Goal: Information Seeking & Learning: Compare options

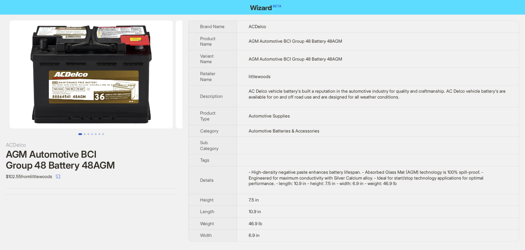
click at [85, 86] on img at bounding box center [90, 74] width 163 height 108
click at [96, 97] on img at bounding box center [90, 74] width 163 height 108
click at [95, 88] on img at bounding box center [90, 74] width 163 height 108
click at [93, 65] on img at bounding box center [90, 74] width 163 height 108
click at [79, 85] on img at bounding box center [90, 74] width 163 height 108
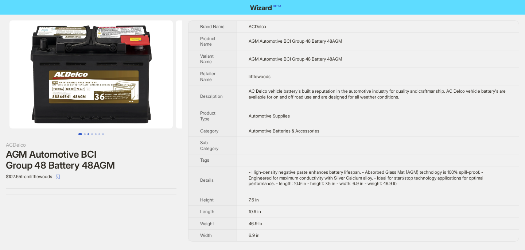
click at [88, 134] on button "Go to slide 3" at bounding box center [88, 134] width 2 height 2
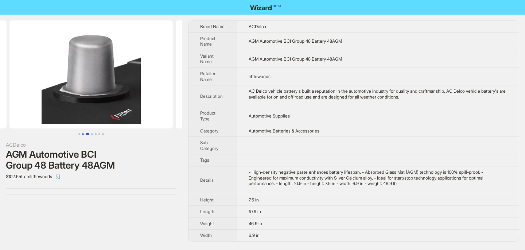
click at [84, 133] on button "Go to slide 2" at bounding box center [83, 134] width 2 height 2
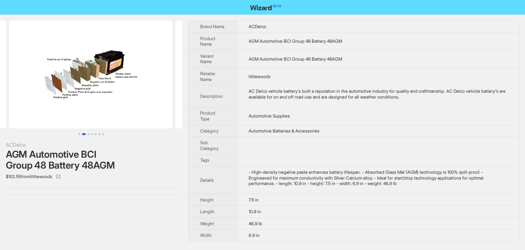
scroll to position [0, 166]
click at [75, 133] on ul at bounding box center [91, 134] width 182 height 2
click at [78, 134] on button "Go to slide 1" at bounding box center [79, 134] width 2 height 2
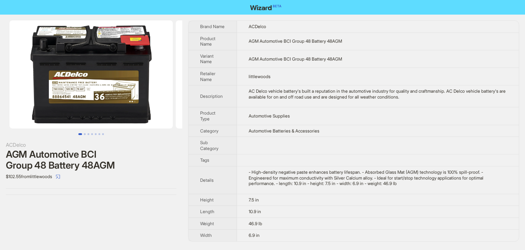
click at [132, 69] on img at bounding box center [90, 74] width 163 height 108
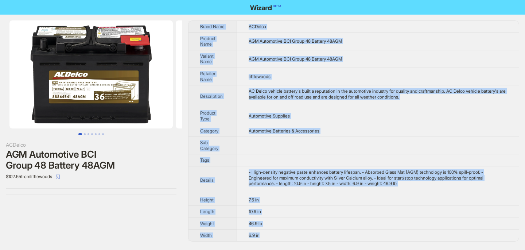
drag, startPoint x: 200, startPoint y: 25, endPoint x: 266, endPoint y: 239, distance: 223.0
click at [266, 239] on tbody "Brand Name ACDelco Product Name AGM Automotive BCI Group 48 Battery 48AGM Varia…" at bounding box center [353, 131] width 330 height 220
copy tbody "Brand Name ACDelco Product Name AGM Automotive BCI Group 48 Battery 48AGM Varia…"
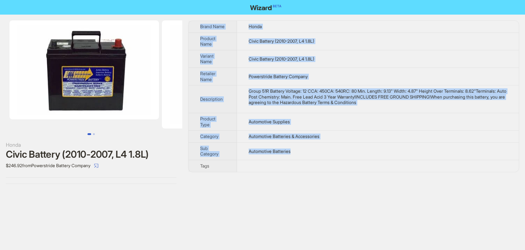
drag, startPoint x: 201, startPoint y: 25, endPoint x: 303, endPoint y: 154, distance: 163.8
click at [303, 154] on tbody "Brand Name Honda Product Name Civic Battery (2010-2007, L4 1.8L) Variant Name C…" at bounding box center [353, 96] width 330 height 151
copy tbody "Brand Name Honda Product Name Civic Battery (2010-2007, L4 1.8L) Variant Name C…"
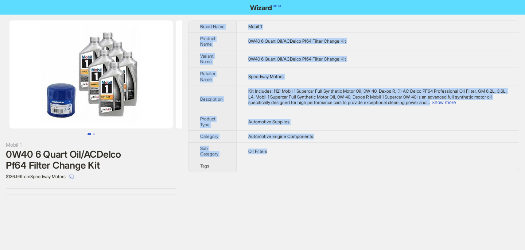
drag, startPoint x: 200, startPoint y: 25, endPoint x: 277, endPoint y: 149, distance: 145.8
click at [277, 149] on tbody "Brand Name Mobil 1 Product Name 0W40 6 Quart Oil/ACDelco Pf64 Filter Change Kit…" at bounding box center [353, 96] width 330 height 151
copy tbody "Brand Name Mobil 1 Product Name 0W40 6 Quart Oil/ACDelco Pf64 Filter Change Kit…"
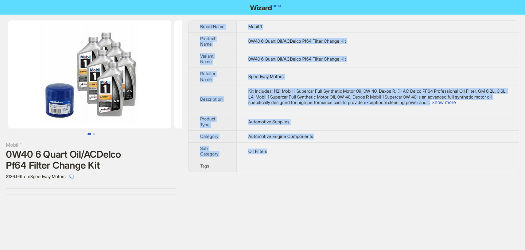
drag, startPoint x: 74, startPoint y: 103, endPoint x: 62, endPoint y: 201, distance: 98.0
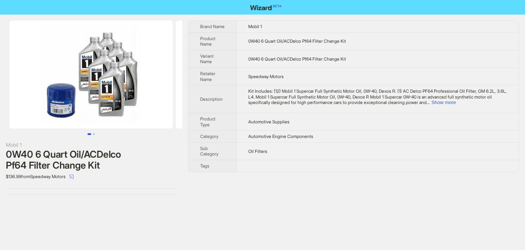
click at [312, 192] on div "Brand Name Mobil 1 Product Name 0W40 6 Quart Oil/ACDelco Pf64 Filter Change Kit…" at bounding box center [353, 107] width 331 height 174
click at [455, 103] on button "Show more" at bounding box center [443, 101] width 24 height 5
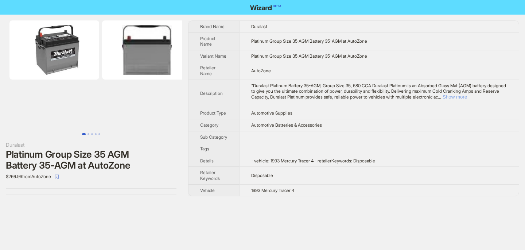
click at [467, 98] on button "Show more" at bounding box center [454, 96] width 24 height 5
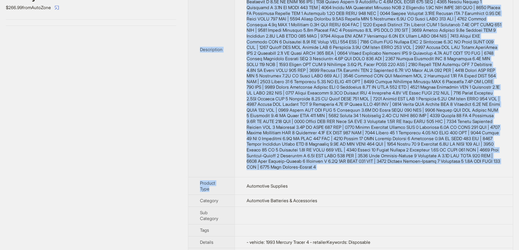
scroll to position [208, 0]
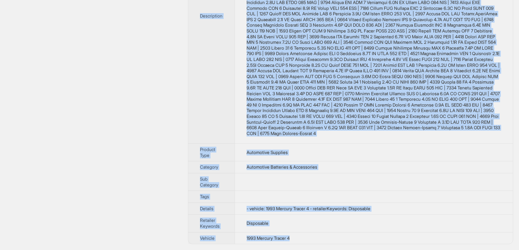
drag, startPoint x: 247, startPoint y: 28, endPoint x: 308, endPoint y: 238, distance: 218.5
click at [308, 238] on tbody "Brand Name Duralast Product Name Platinum Group Size 35 AGM Battery 35-AGM at A…" at bounding box center [350, 31] width 325 height 425
copy tbody "Duralast Product Name Platinum Group Size 35 AGM Battery 35-AGM at AutoZone Var…"
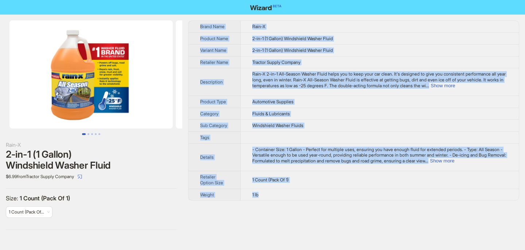
drag, startPoint x: 200, startPoint y: 25, endPoint x: 268, endPoint y: 204, distance: 192.1
click at [268, 200] on tbody "Brand Name Rain-X Product Name 2-in-1 (1 Gallon) Windshield Washer Fluid Varian…" at bounding box center [353, 110] width 330 height 179
copy tbody "Brand Name Rain-X Product Name 2-in-1 (1 Gallon) Windshield Washer Fluid Varian…"
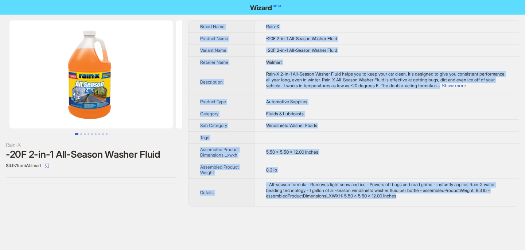
drag, startPoint x: 201, startPoint y: 24, endPoint x: 413, endPoint y: 197, distance: 273.1
click at [413, 197] on tbody "Brand Name Rain-X Product Name -20F 2-in-1 All-Season Washer Fluid Variant Name…" at bounding box center [353, 113] width 330 height 185
copy tbody "Brand Name Rain-X Product Name -20F 2-in-1 All-Season Washer Fluid Variant Name…"
click at [200, 26] on span "Brand Name" at bounding box center [212, 26] width 24 height 5
drag, startPoint x: 200, startPoint y: 26, endPoint x: 432, endPoint y: 205, distance: 293.2
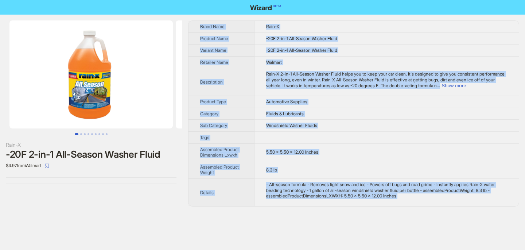
click at [432, 205] on div "Brand Name Rain-X Product Name -20F 2-in-1 All-Season Washer Fluid Variant Name…" at bounding box center [353, 113] width 331 height 186
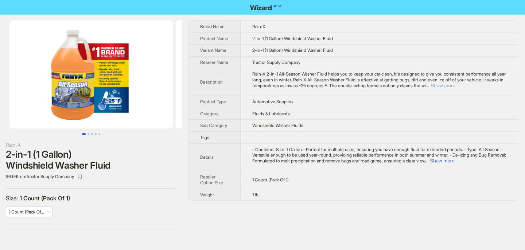
click at [455, 88] on button "Show more" at bounding box center [442, 85] width 24 height 5
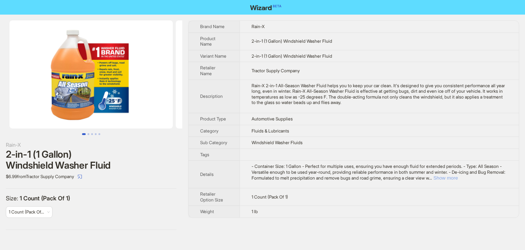
click at [458, 177] on button "Show more" at bounding box center [445, 177] width 24 height 5
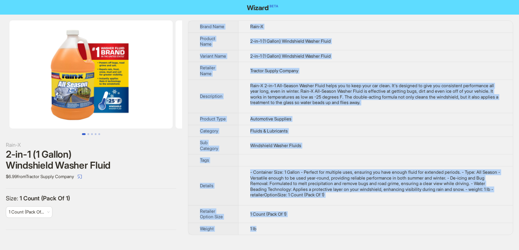
drag, startPoint x: 200, startPoint y: 25, endPoint x: 276, endPoint y: 238, distance: 225.7
click at [276, 234] on tbody "Brand Name Rain-X Product Name 2-in-1 (1 Gallon) Windshield Washer Fluid Varian…" at bounding box center [350, 127] width 325 height 213
copy tbody "Brand Name Rain-X Product Name 2-in-1 (1 Gallon) Windshield Washer Fluid Varian…"
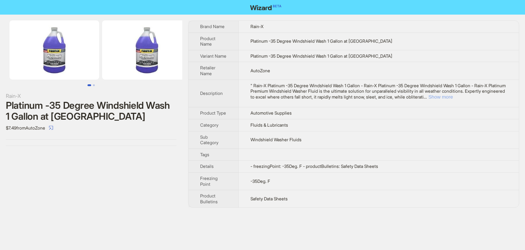
click at [452, 99] on button "Show more" at bounding box center [440, 96] width 24 height 5
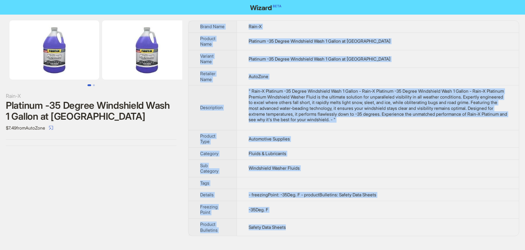
drag, startPoint x: 200, startPoint y: 27, endPoint x: 290, endPoint y: 229, distance: 221.4
click at [290, 229] on tbody "Brand Name Rain-X Product Name Platinum -35 Degree Windshield Wash 1 Gallon at …" at bounding box center [353, 128] width 330 height 215
copy tbody "Brand Name Rain-X Product Name Platinum -35 Degree Windshield Wash 1 Gallon at …"
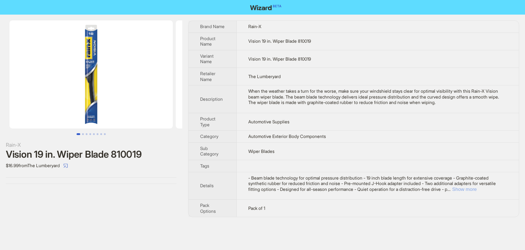
click at [476, 190] on button "Show more" at bounding box center [464, 188] width 24 height 5
click at [83, 135] on button "Go to slide 2" at bounding box center [83, 134] width 2 height 2
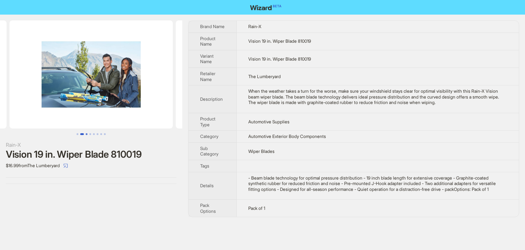
click at [87, 134] on button "Go to slide 3" at bounding box center [87, 134] width 2 height 2
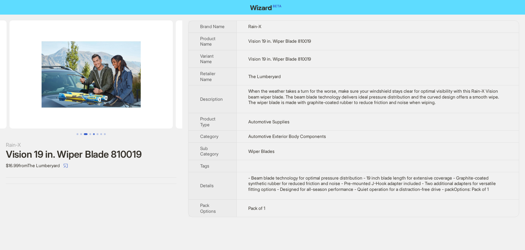
click at [95, 134] on button "Go to slide 5" at bounding box center [94, 134] width 2 height 2
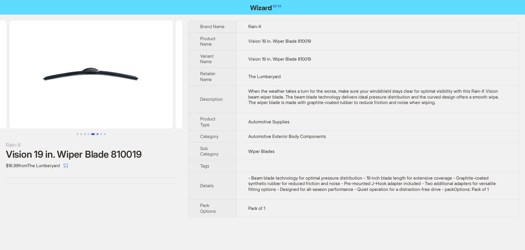
click at [98, 134] on button "Go to slide 6" at bounding box center [98, 134] width 2 height 2
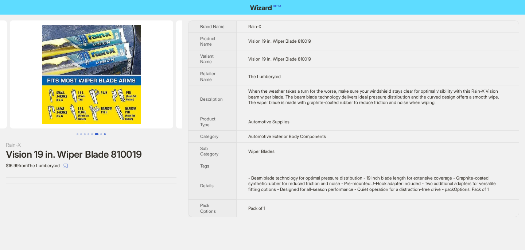
scroll to position [0, 831]
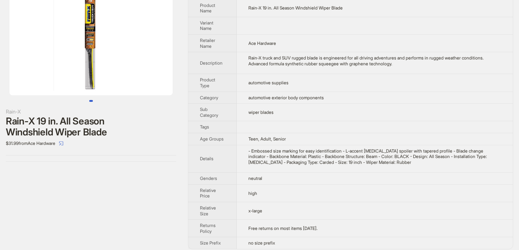
scroll to position [38, 0]
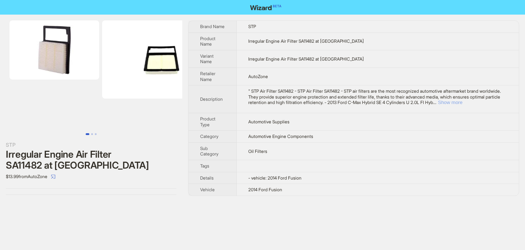
click at [462, 103] on button "Show more" at bounding box center [450, 101] width 24 height 5
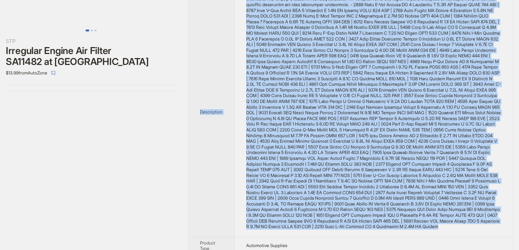
scroll to position [185, 0]
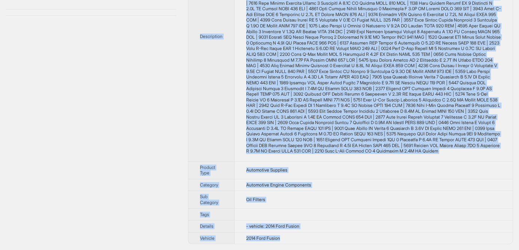
drag, startPoint x: 201, startPoint y: 26, endPoint x: 289, endPoint y: 242, distance: 233.2
click at [289, 242] on tbody "Brand Name STP Product Name Irregular Engine Air Filter SA11482 at AutoZone Var…" at bounding box center [350, 42] width 325 height 401
copy tbody "Brand Name STP Product Name Irregular Engine Air Filter SA11482 at AutoZone Var…"
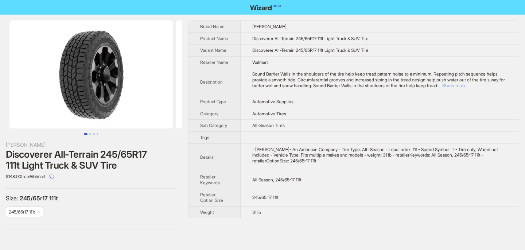
click at [466, 88] on button "Show more" at bounding box center [454, 85] width 24 height 5
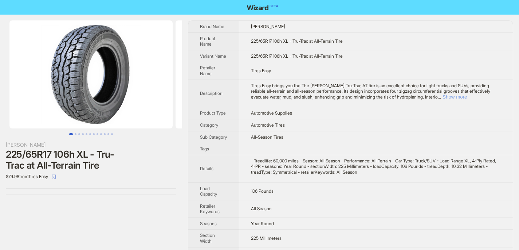
click at [467, 97] on button "Show more" at bounding box center [455, 96] width 24 height 5
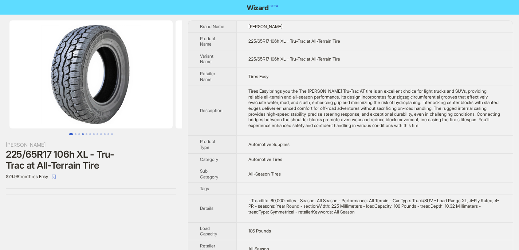
click at [84, 134] on button "Go to slide 4" at bounding box center [83, 134] width 2 height 2
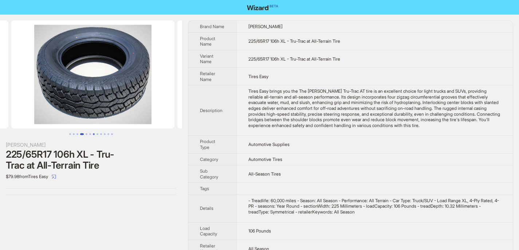
click at [94, 133] on button "Go to slide 7" at bounding box center [94, 134] width 2 height 2
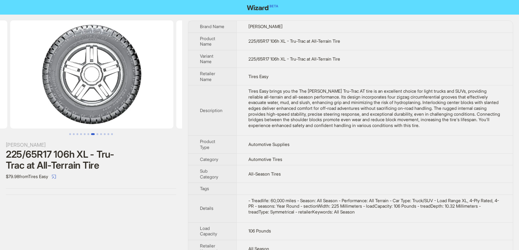
scroll to position [0, 997]
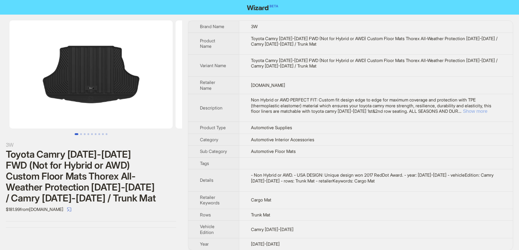
click at [480, 113] on button "Show more" at bounding box center [475, 110] width 24 height 5
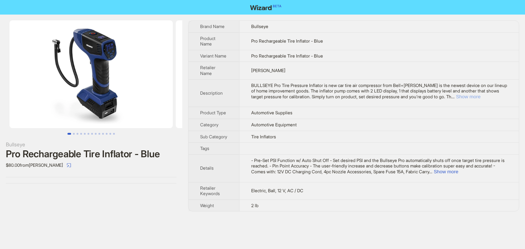
click at [480, 98] on button "Show more" at bounding box center [468, 96] width 24 height 5
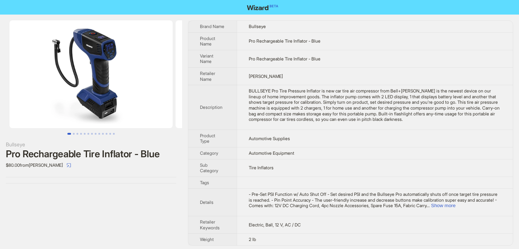
scroll to position [3, 0]
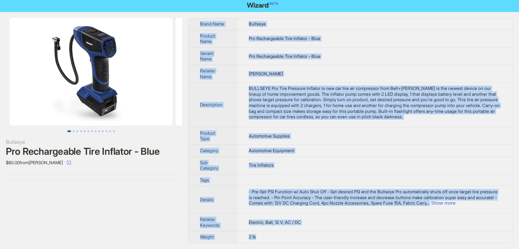
drag, startPoint x: 207, startPoint y: 31, endPoint x: 292, endPoint y: 235, distance: 221.1
click at [292, 235] on tbody "Brand Name Bullseye Product Name Pro Rechargeable Tire Inflator - Blue Variant …" at bounding box center [350, 130] width 325 height 225
copy tbody "Brand Name Bullseye Product Name Pro Rechargeable Tire Inflator - Blue Variant …"
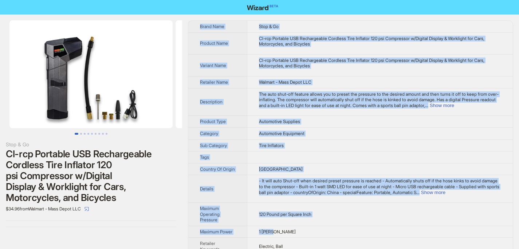
drag, startPoint x: 201, startPoint y: 25, endPoint x: 291, endPoint y: 242, distance: 235.0
click at [291, 242] on tbody "Brand Name Stop & Go Product Name Cl-rcp Portable USB Rechargeable Cordless Tir…" at bounding box center [350, 144] width 325 height 246
copy tbody "Brand Name Stop & Go Product Name Cl-rcp Portable USB Rechargeable Cordless Tir…"
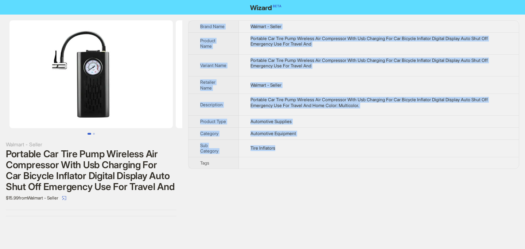
drag, startPoint x: 201, startPoint y: 25, endPoint x: 285, endPoint y: 153, distance: 153.9
click at [285, 153] on tbody "Brand Name Walmart - Seller Product Name Portable Car Tire Pump Wireless Air Co…" at bounding box center [353, 95] width 330 height 148
copy tbody "Brand Name Walmart - Seller Product Name Portable Car Tire Pump Wireless Air Co…"
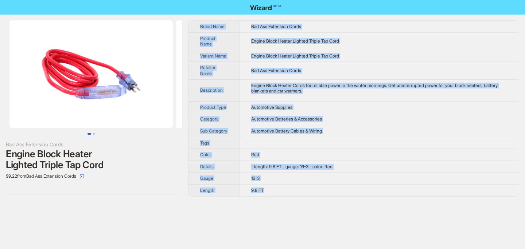
drag, startPoint x: 201, startPoint y: 27, endPoint x: 279, endPoint y: 191, distance: 182.5
click at [279, 191] on tbody "Brand Name Bad Ass Extension Cords Product Name Engine Block Heater Lighted Tri…" at bounding box center [353, 109] width 330 height 176
copy tbody "Brand Name Bad Ass Extension Cords Product Name Engine Block Heater Lighted Tri…"
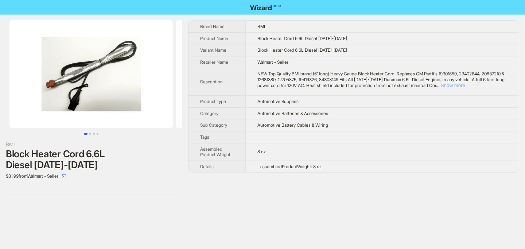
click at [465, 86] on button "Show more" at bounding box center [452, 85] width 24 height 5
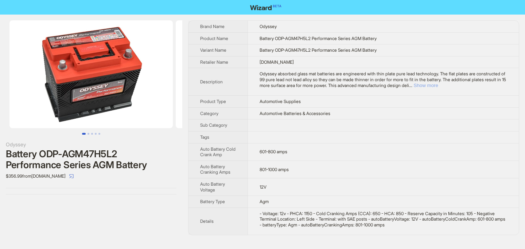
click at [438, 86] on button "Show more" at bounding box center [425, 85] width 24 height 5
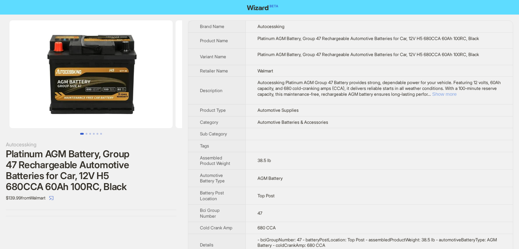
click at [457, 93] on button "Show more" at bounding box center [444, 93] width 24 height 5
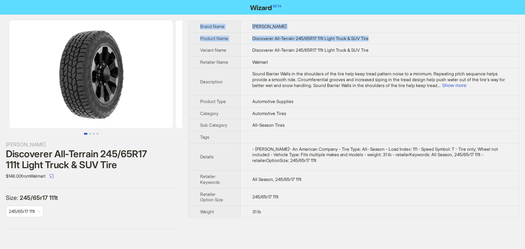
drag, startPoint x: 200, startPoint y: 25, endPoint x: 243, endPoint y: 50, distance: 49.6
click at [243, 50] on tbody "Brand Name [PERSON_NAME] Product Name Discoverer All-Terrain 245/65R17 111t Lig…" at bounding box center [353, 119] width 330 height 197
click at [466, 88] on button "Show more" at bounding box center [454, 85] width 24 height 5
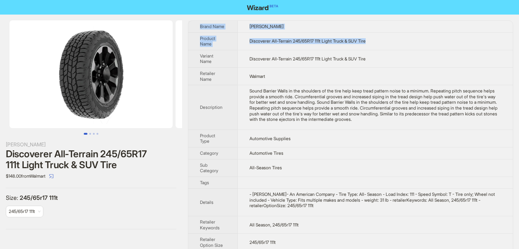
click at [200, 26] on th "Brand Name" at bounding box center [212, 27] width 49 height 12
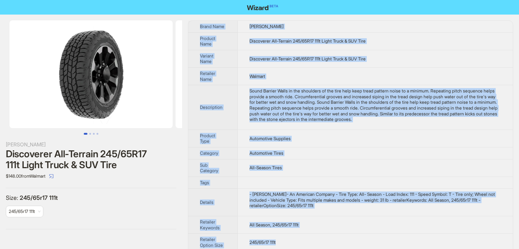
drag, startPoint x: 200, startPoint y: 25, endPoint x: 288, endPoint y: 240, distance: 232.4
click at [288, 240] on tbody "Brand Name Cooper Product Name Discoverer All-Terrain 245/65R17 111t Light Truc…" at bounding box center [350, 142] width 325 height 242
copy tbody "Brand Name Cooper Product Name Discoverer All-Terrain 245/65R17 111t Light Truc…"
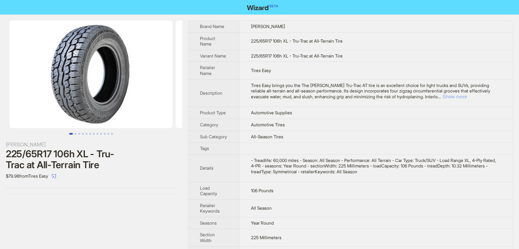
click at [467, 98] on button "Show more" at bounding box center [455, 96] width 24 height 5
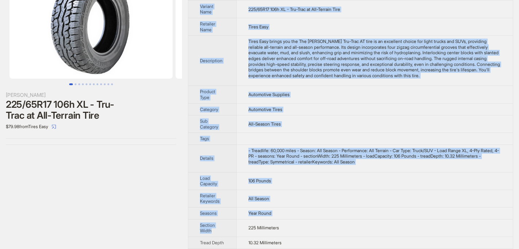
scroll to position [67, 0]
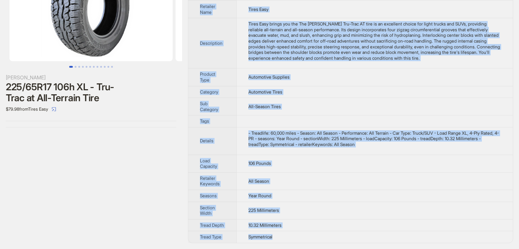
drag, startPoint x: 201, startPoint y: 26, endPoint x: 283, endPoint y: 240, distance: 229.0
click at [283, 240] on tbody "Brand Name Armstrong Product Name 225/65R17 106h XL - Tru-Trac at All-Terrain T…" at bounding box center [350, 98] width 325 height 289
copy tbody "Brand Name Armstrong Product Name 225/65R17 106h XL - Tru-Trac at All-Terrain T…"
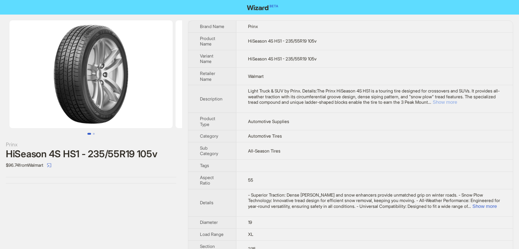
click at [457, 102] on button "Show more" at bounding box center [445, 101] width 24 height 5
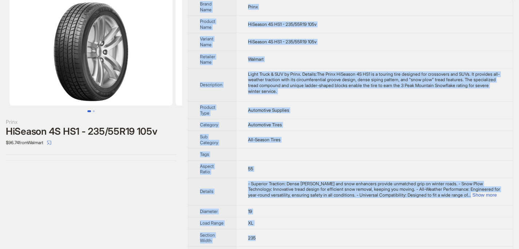
scroll to position [38, 0]
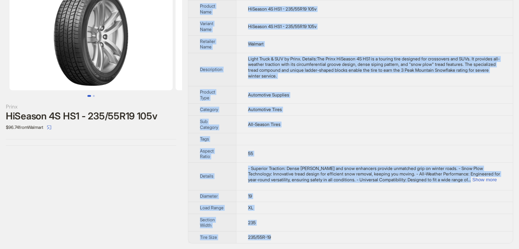
drag, startPoint x: 200, startPoint y: 27, endPoint x: 277, endPoint y: 238, distance: 225.3
click at [277, 238] on tbody "Brand Name Prinx Product Name HiSeason 4S HS1 - 235/55R19 105v Variant Name HiS…" at bounding box center [350, 113] width 325 height 260
copy tbody "Brand Name Prinx Product Name HiSeason 4S HS1 - 235/55R19 105v Variant Name HiS…"
